Goal: Find specific page/section: Find specific page/section

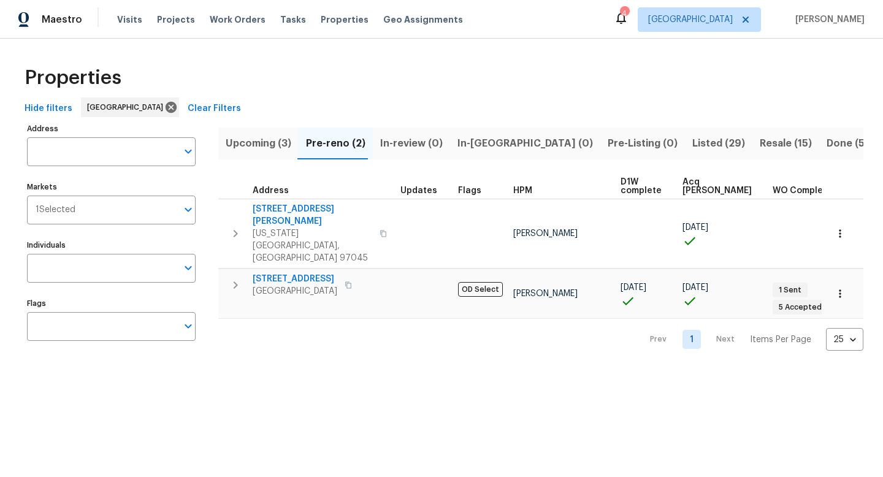
click at [272, 145] on span "Upcoming (3)" at bounding box center [259, 143] width 66 height 17
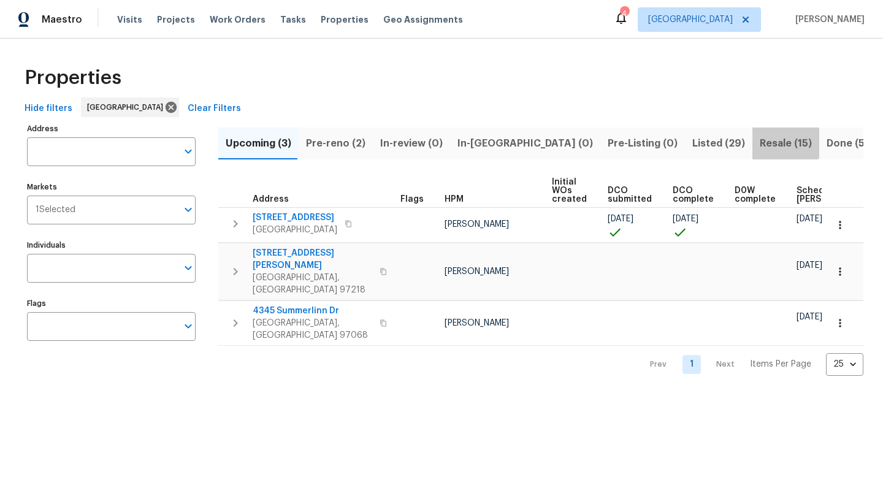
click at [759, 141] on span "Resale (15)" at bounding box center [785, 143] width 52 height 17
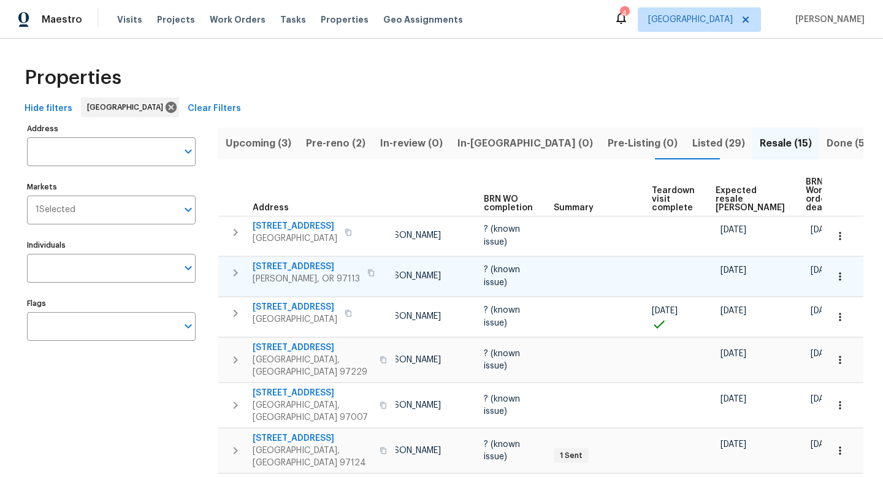
scroll to position [0, 96]
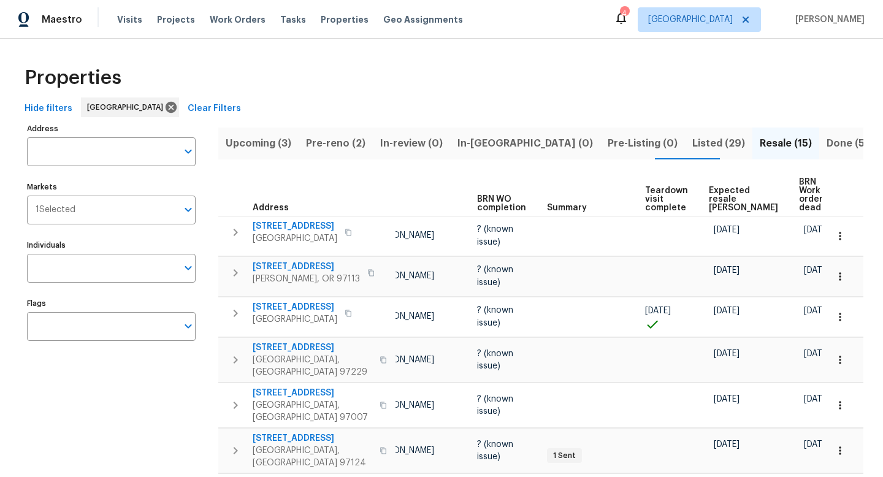
click at [715, 188] on span "Expected resale COE" at bounding box center [743, 199] width 69 height 26
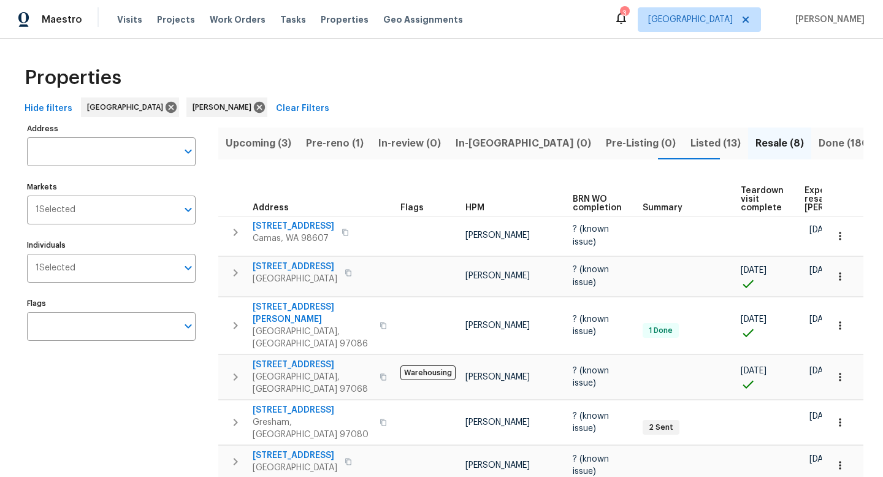
scroll to position [0, 116]
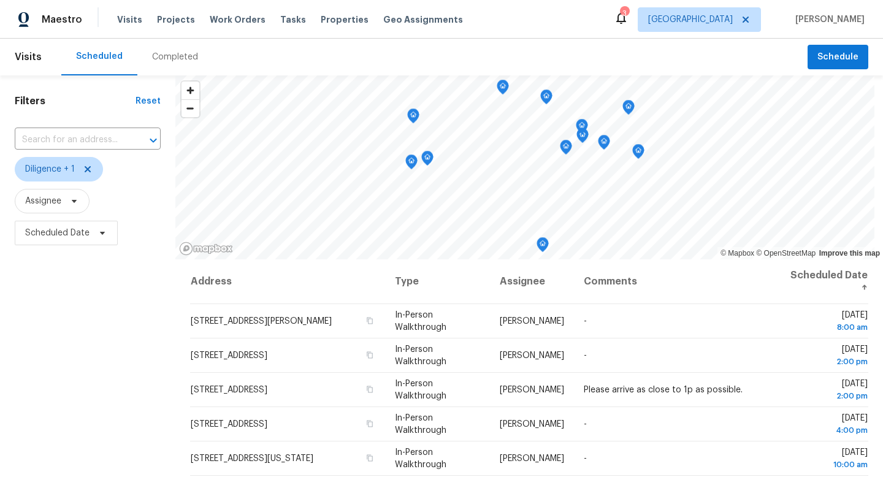
scroll to position [88, 0]
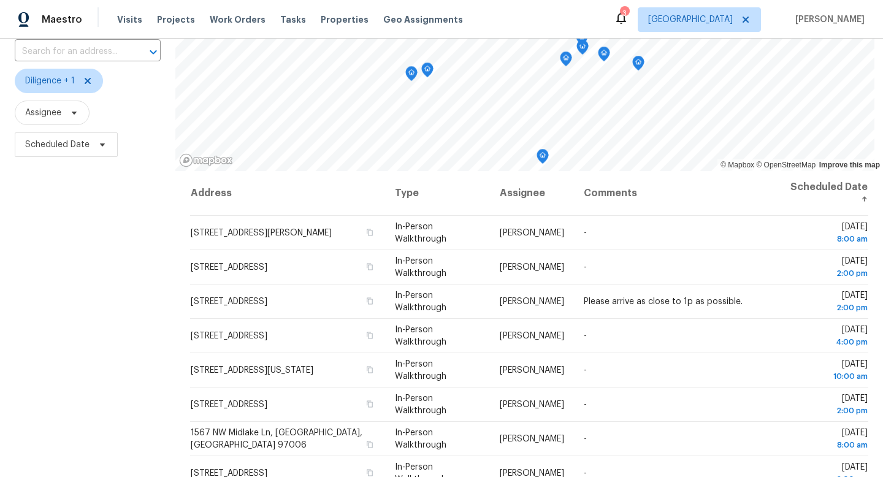
click at [94, 223] on div "Filters Reset ​ Diligence + 1 Assignee Scheduled Date" at bounding box center [87, 269] width 175 height 565
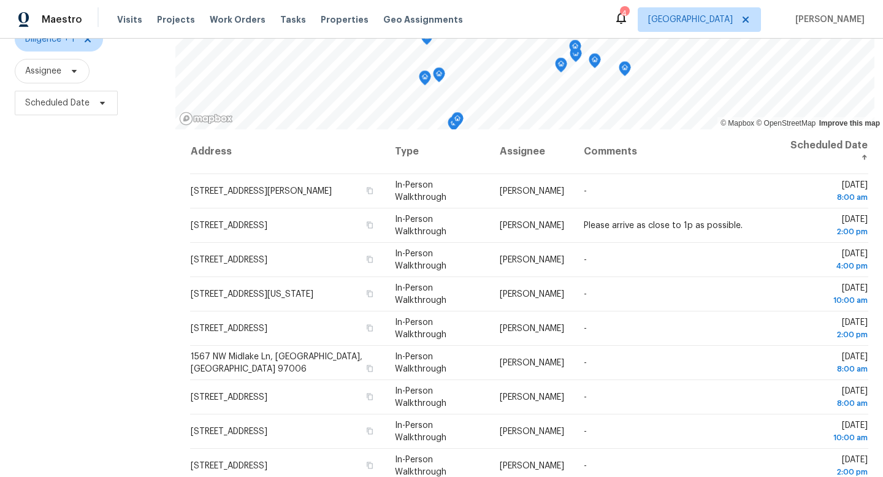
scroll to position [131, 0]
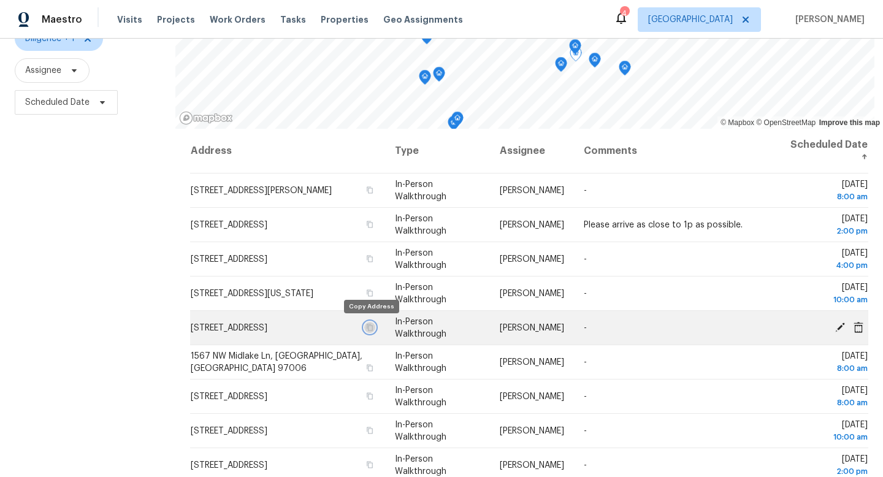
click at [369, 327] on icon "button" at bounding box center [369, 327] width 7 height 7
